Goal: Book appointment/travel/reservation

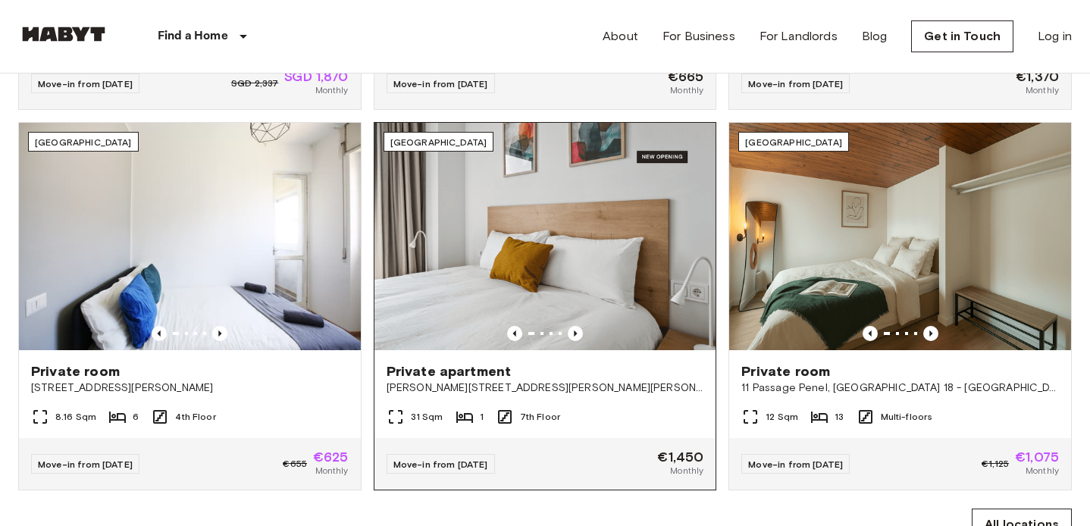
scroll to position [868, 0]
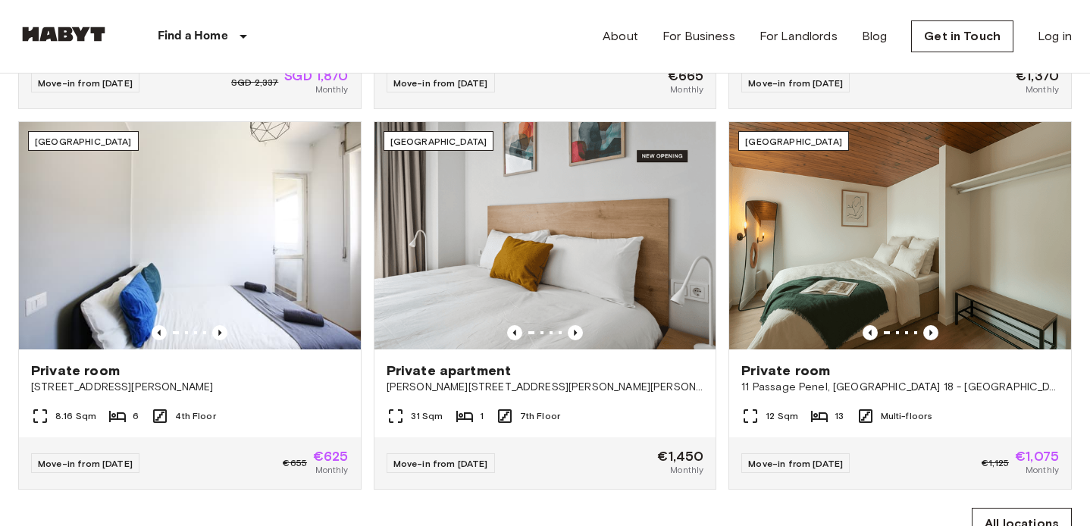
click at [636, 500] on div "All locations" at bounding box center [544, 523] width 1053 height 68
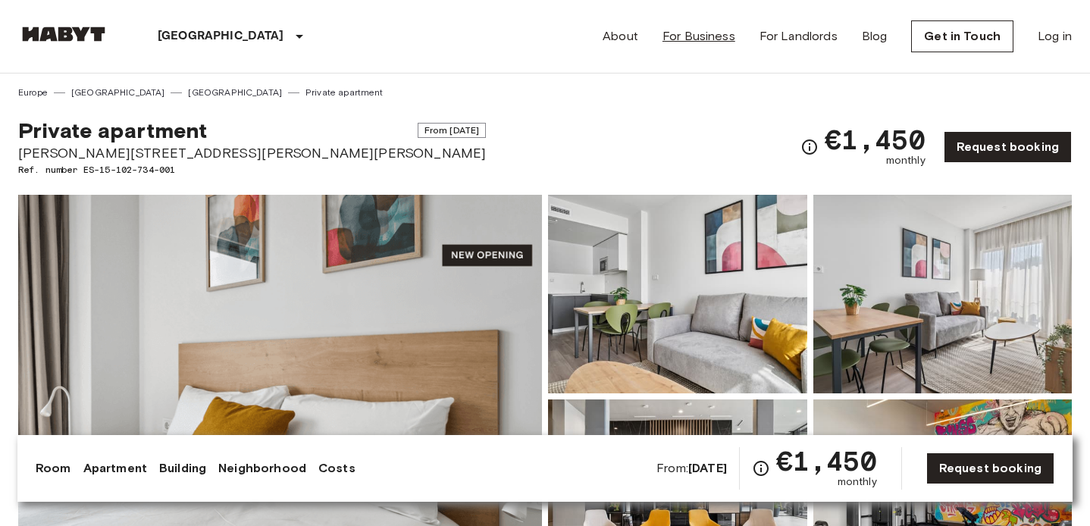
click at [711, 35] on link "For Business" at bounding box center [698, 36] width 73 height 18
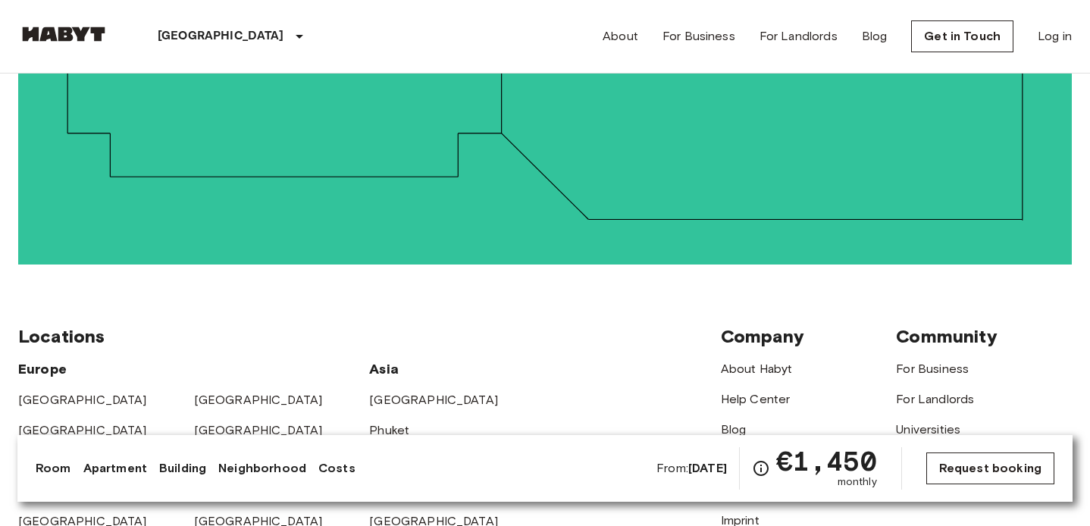
scroll to position [3458, 0]
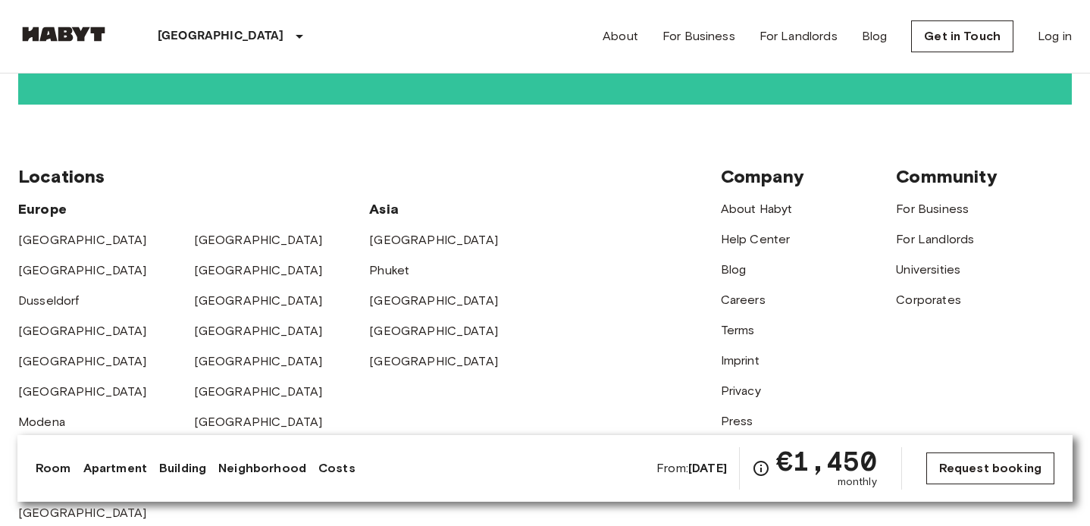
click at [975, 469] on link "Request booking" at bounding box center [990, 468] width 128 height 32
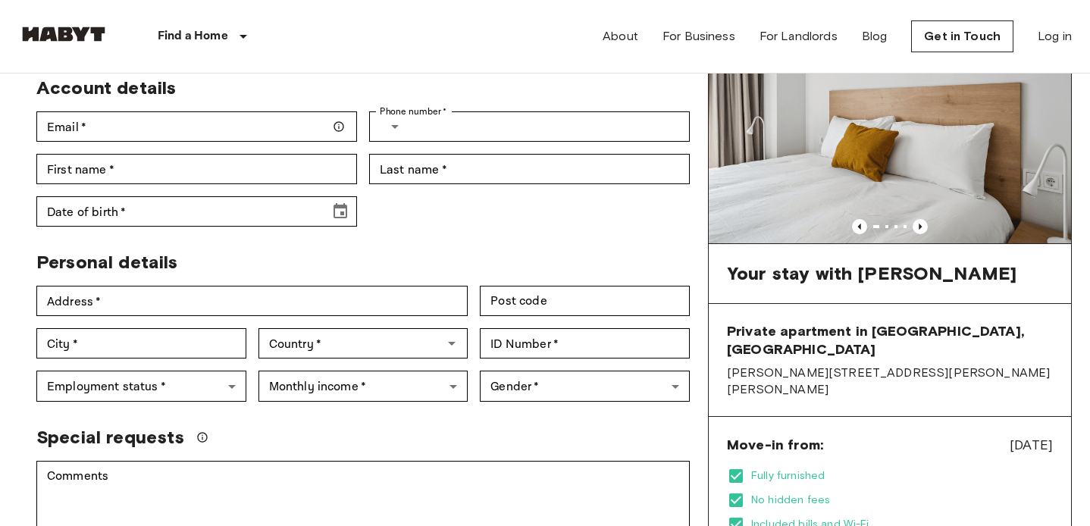
scroll to position [64, 0]
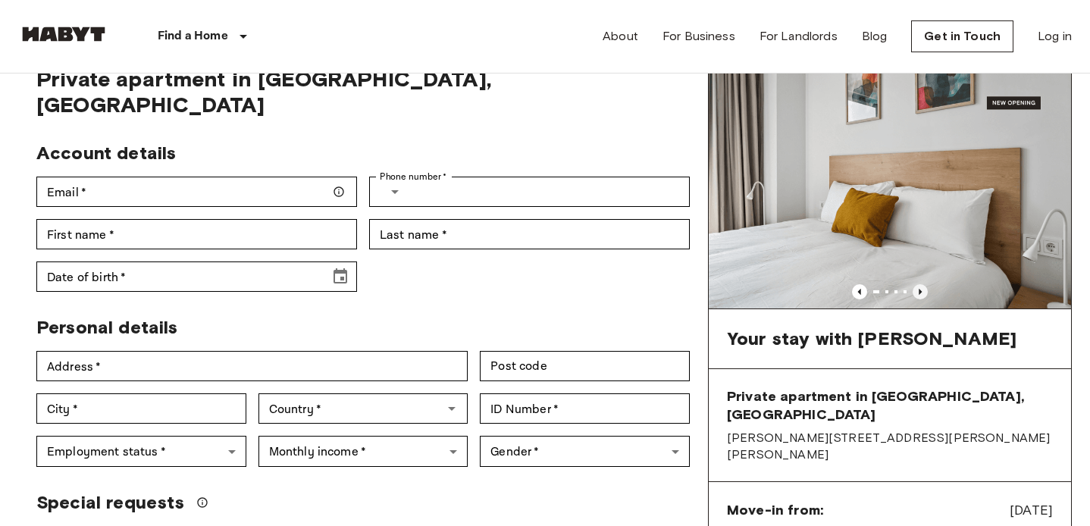
click at [919, 293] on icon "Previous image" at bounding box center [919, 291] width 15 height 15
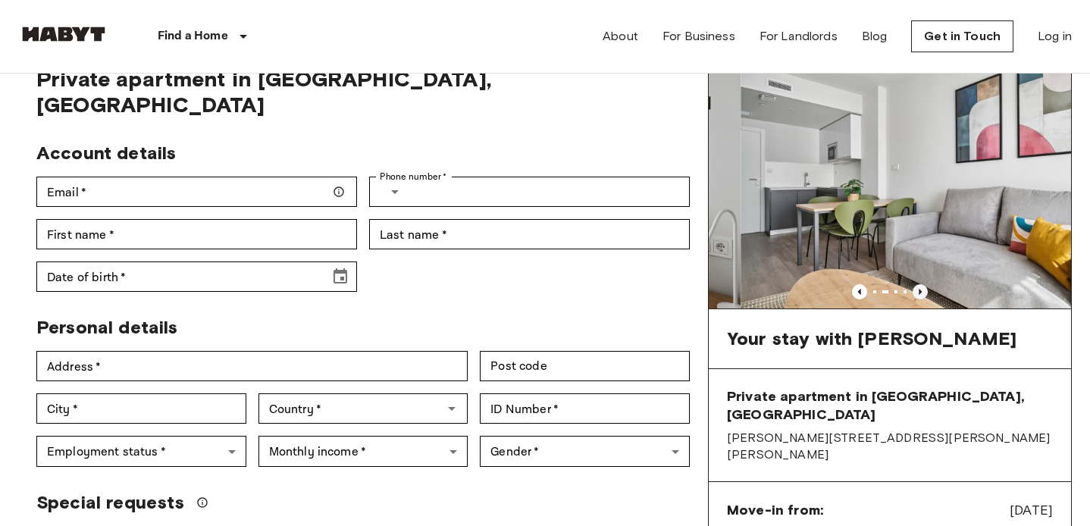
click at [919, 293] on icon "Previous image" at bounding box center [919, 291] width 15 height 15
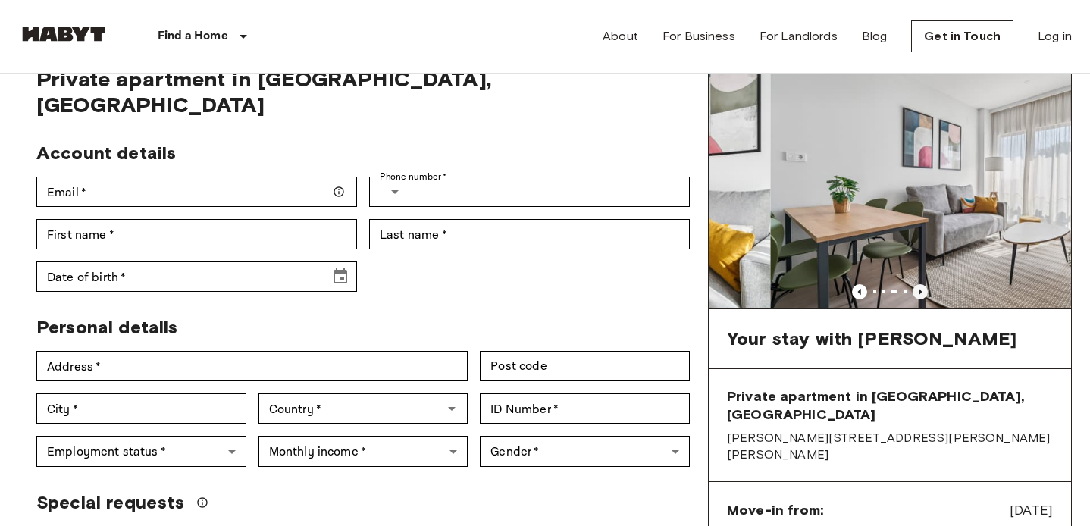
click at [919, 293] on icon "Previous image" at bounding box center [919, 291] width 15 height 15
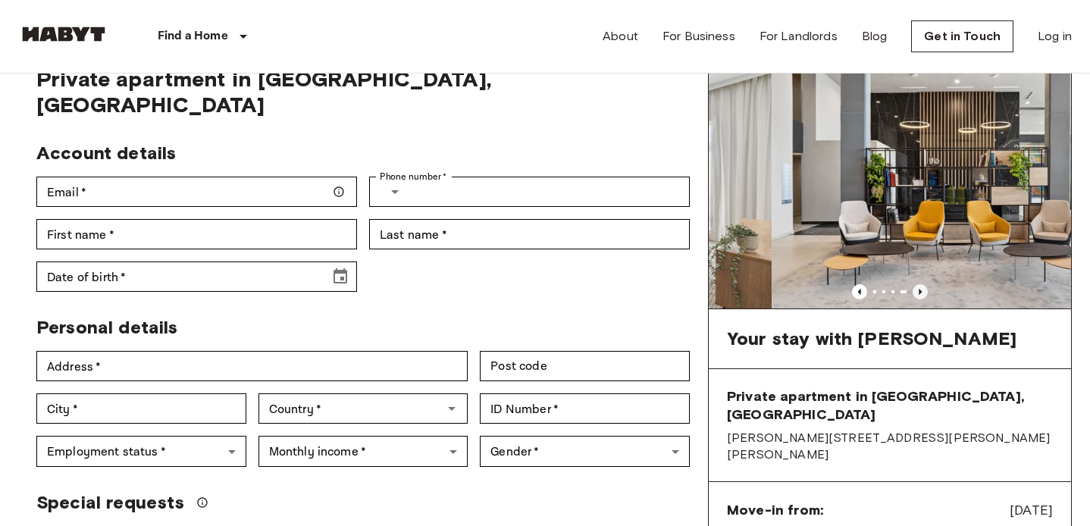
click at [919, 293] on icon "Previous image" at bounding box center [919, 291] width 15 height 15
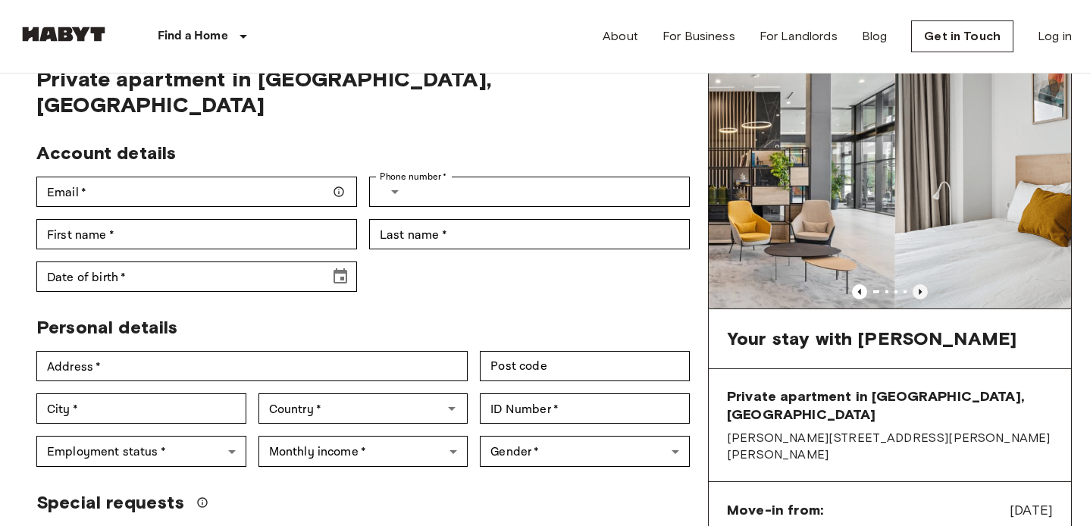
click at [919, 293] on icon "Previous image" at bounding box center [919, 291] width 15 height 15
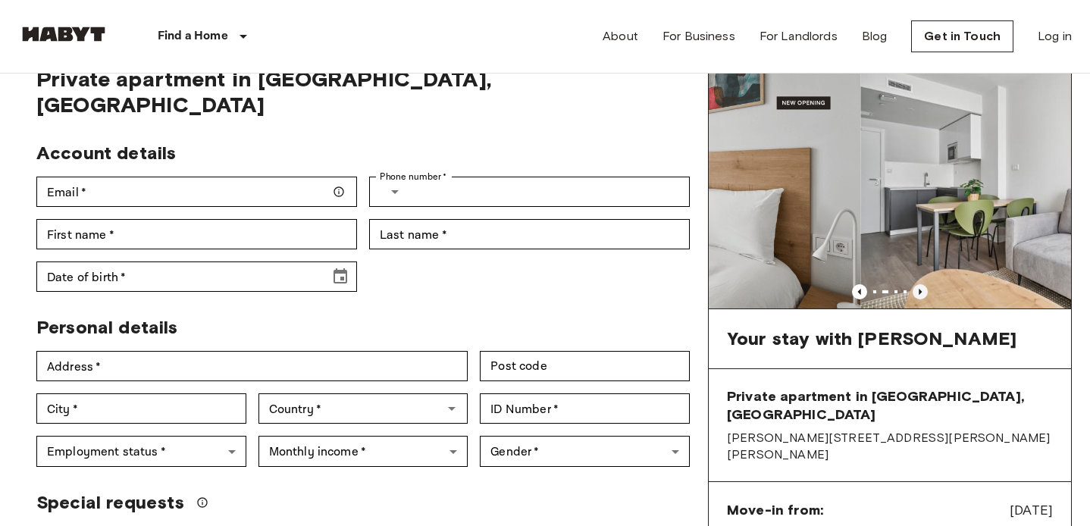
click at [919, 293] on icon "Previous image" at bounding box center [919, 291] width 15 height 15
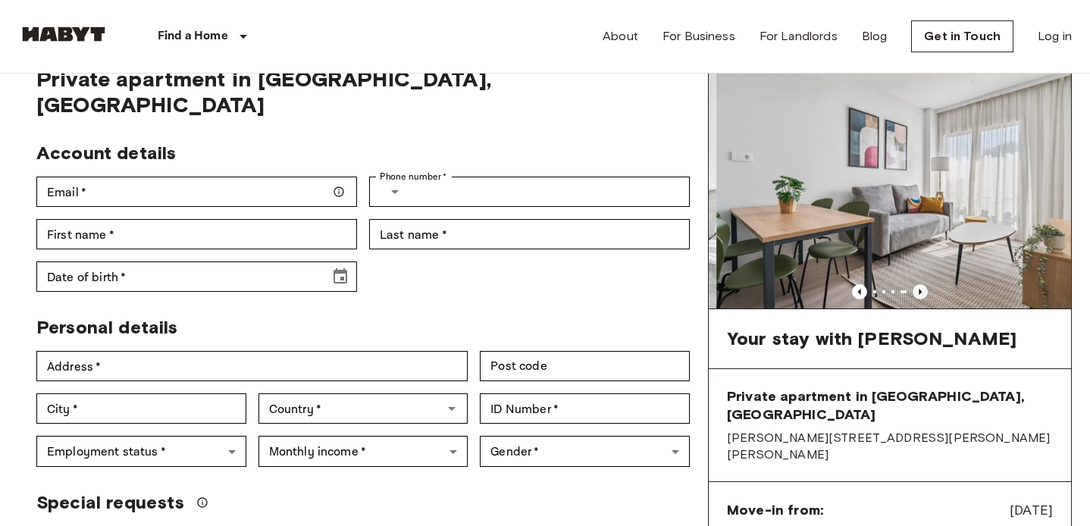
click at [919, 293] on icon "Previous image" at bounding box center [919, 291] width 15 height 15
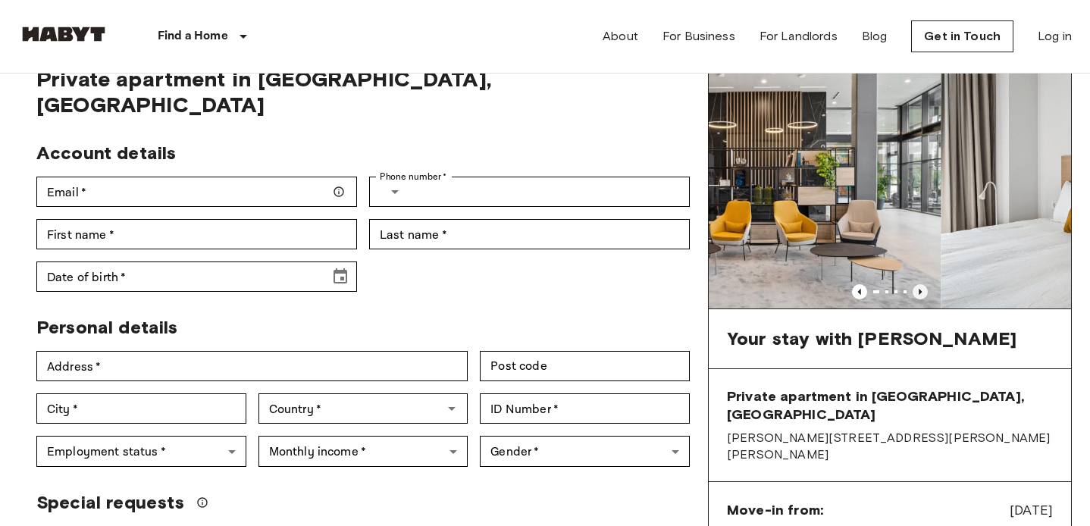
click at [919, 293] on icon "Previous image" at bounding box center [919, 291] width 15 height 15
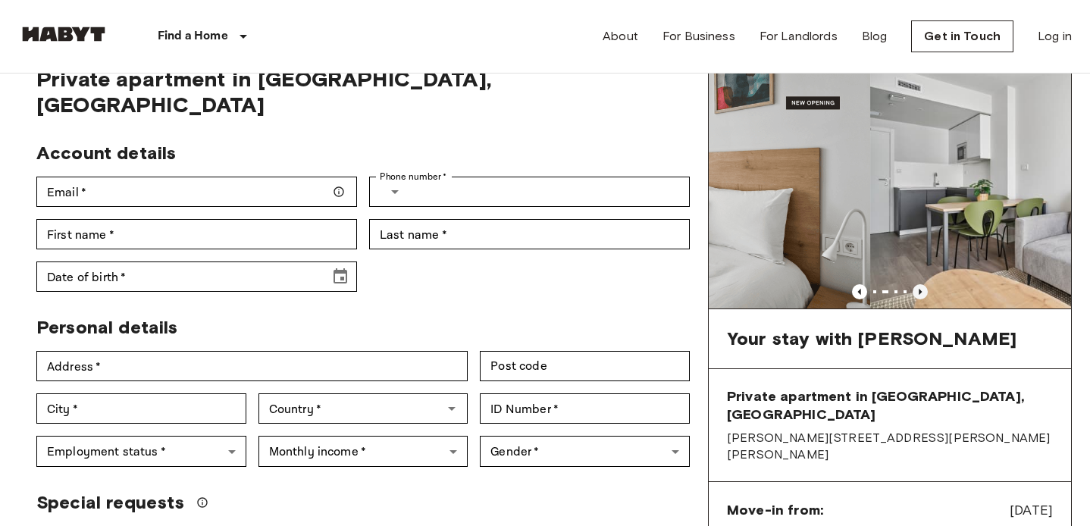
click at [919, 293] on icon "Previous image" at bounding box center [919, 291] width 15 height 15
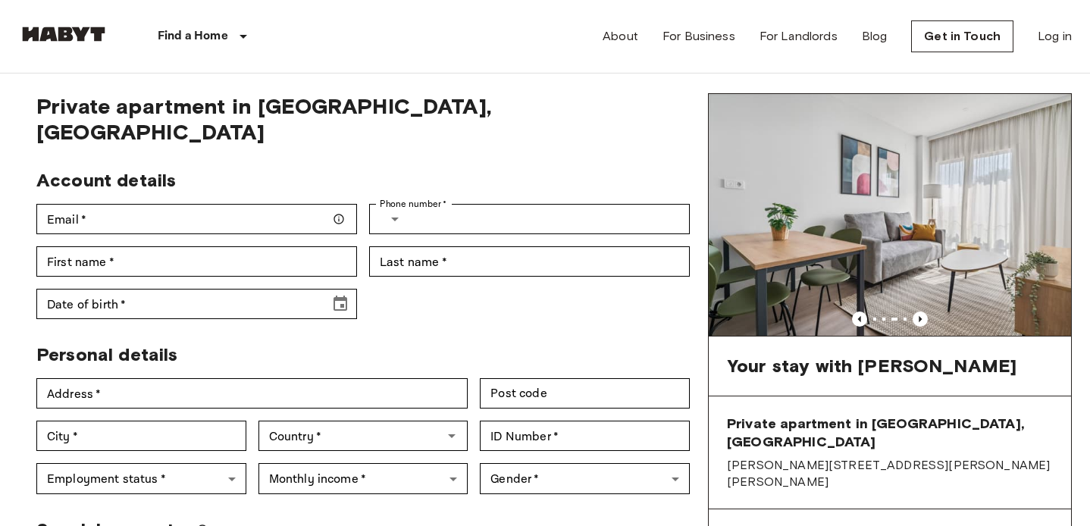
scroll to position [67, 0]
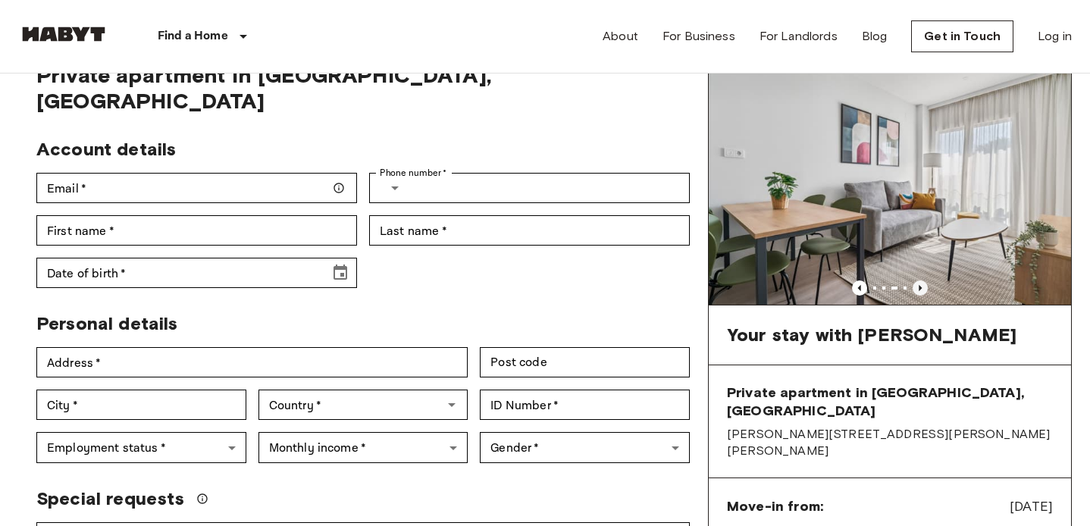
click at [917, 285] on icon "Previous image" at bounding box center [919, 287] width 15 height 15
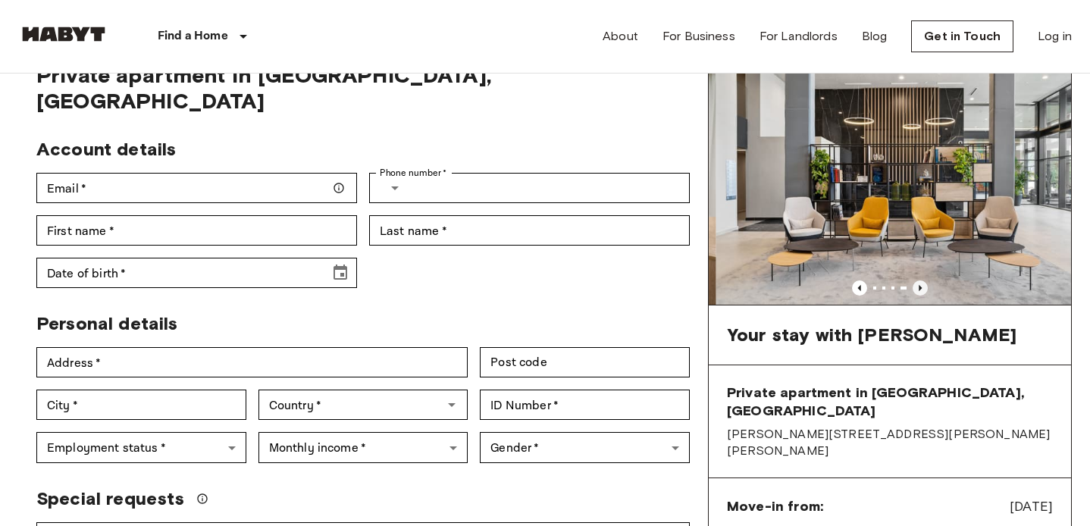
click at [917, 285] on icon "Previous image" at bounding box center [919, 287] width 15 height 15
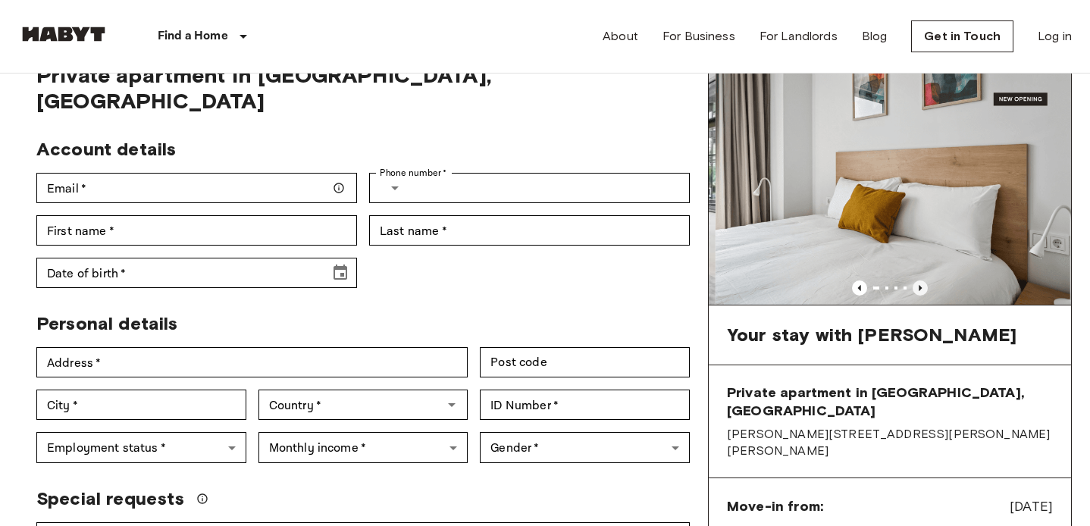
click at [917, 285] on icon "Previous image" at bounding box center [919, 287] width 15 height 15
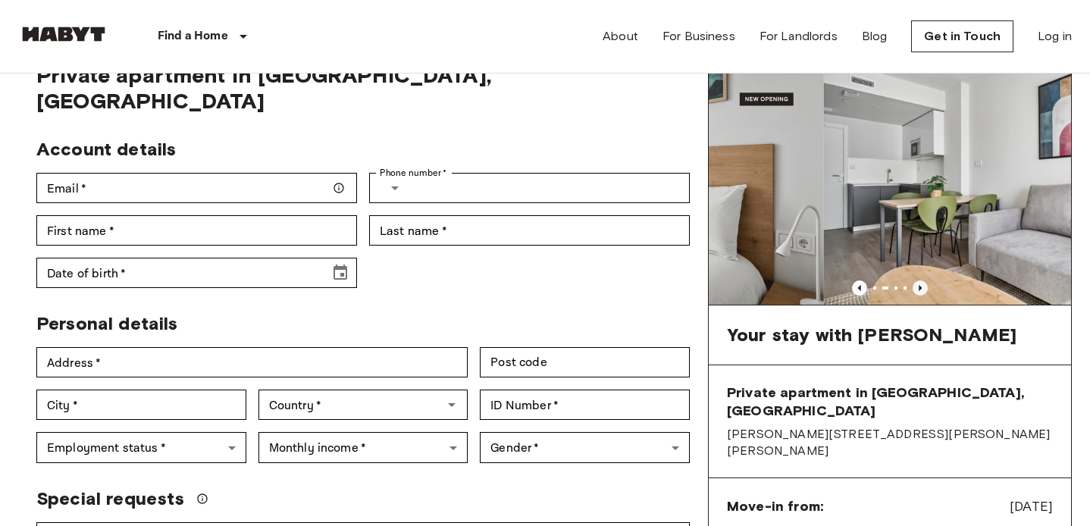
click at [917, 285] on icon "Previous image" at bounding box center [919, 287] width 15 height 15
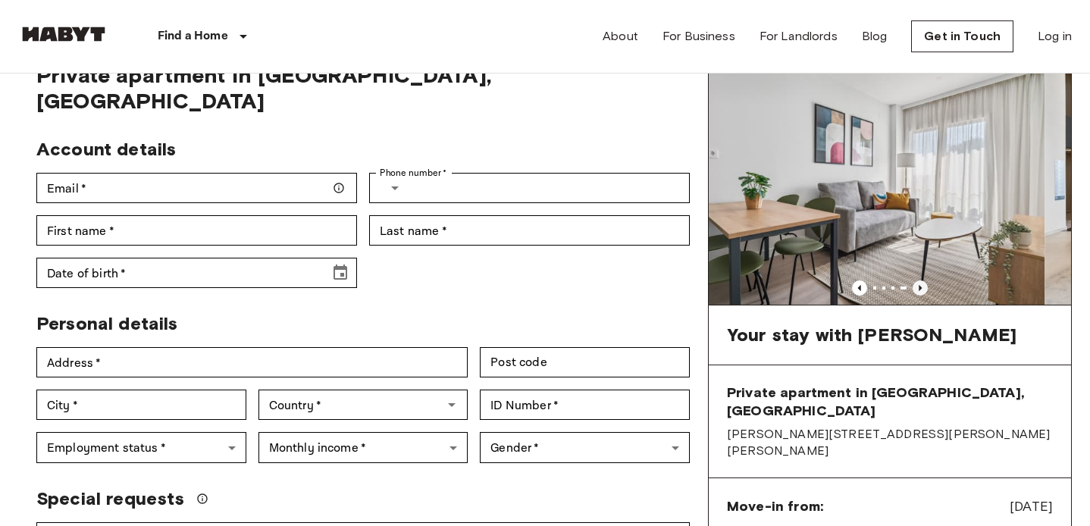
click at [917, 285] on icon "Previous image" at bounding box center [919, 287] width 15 height 15
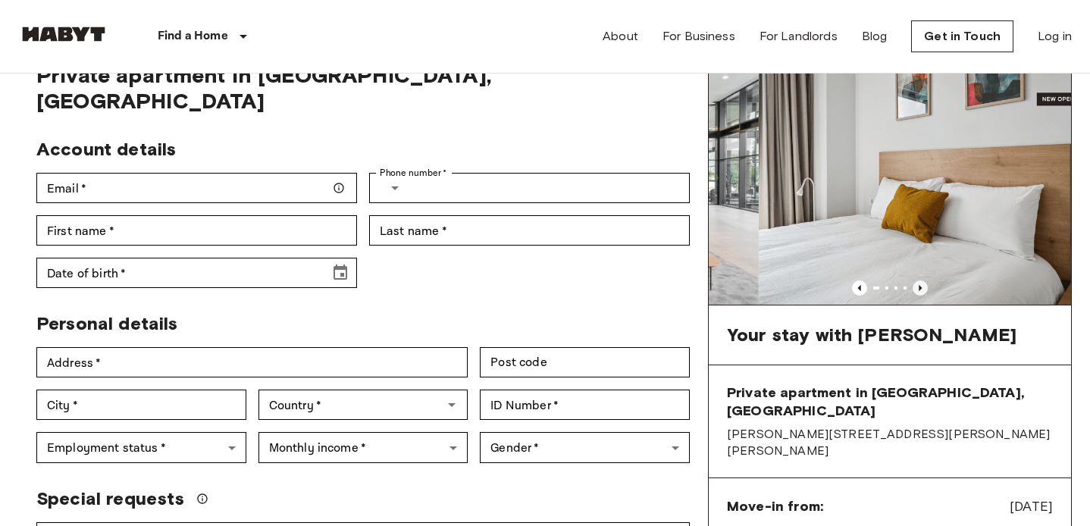
click at [917, 285] on icon "Previous image" at bounding box center [919, 287] width 15 height 15
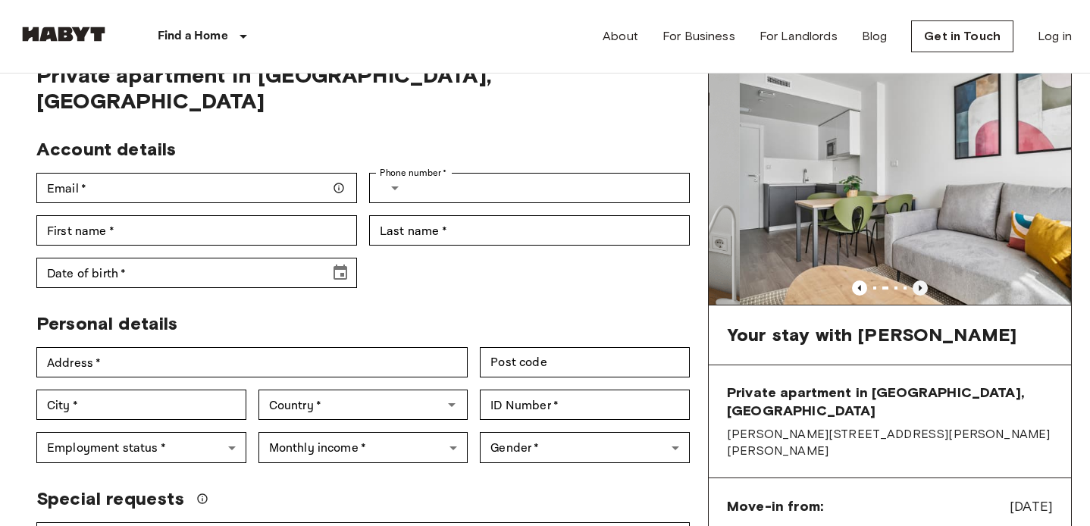
click at [917, 285] on icon "Previous image" at bounding box center [919, 287] width 15 height 15
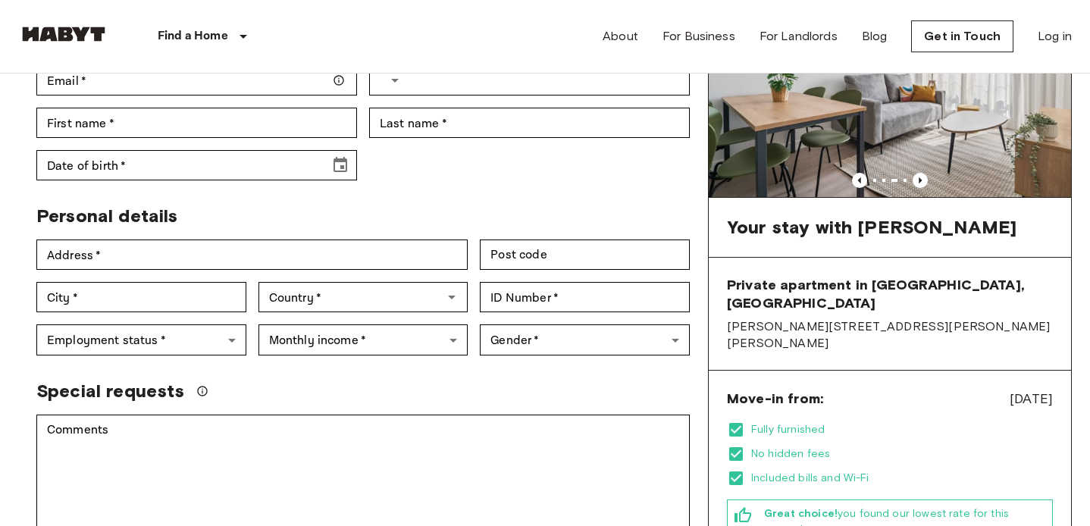
scroll to position [0, 0]
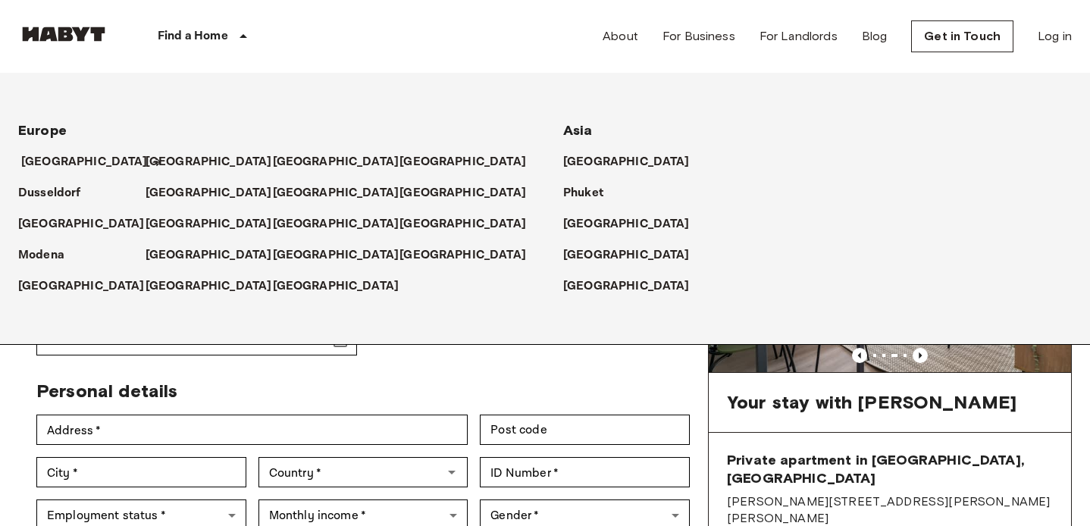
click at [70, 163] on p "[GEOGRAPHIC_DATA]" at bounding box center [84, 162] width 127 height 18
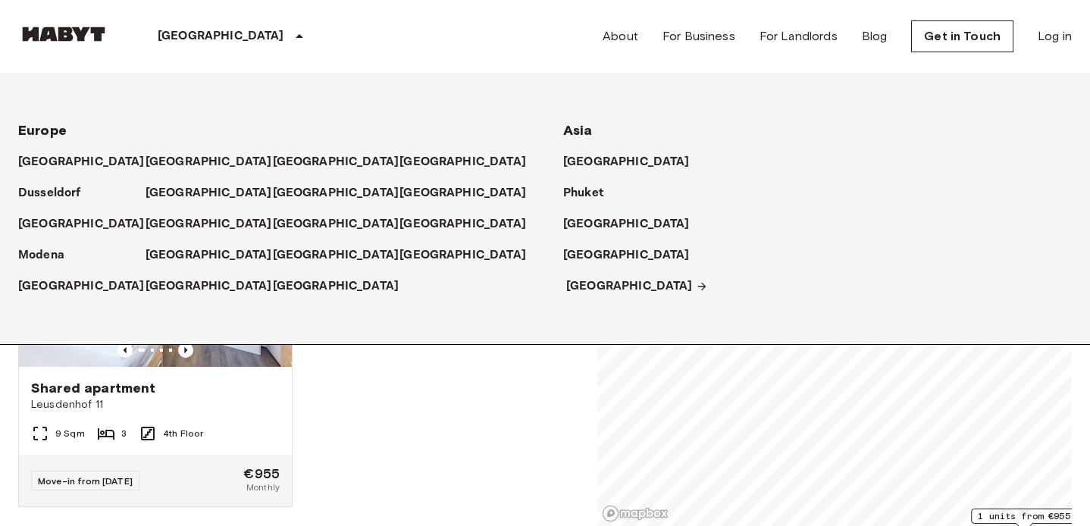
click at [580, 286] on p "[GEOGRAPHIC_DATA]" at bounding box center [629, 286] width 127 height 18
